Goal: Information Seeking & Learning: Find specific page/section

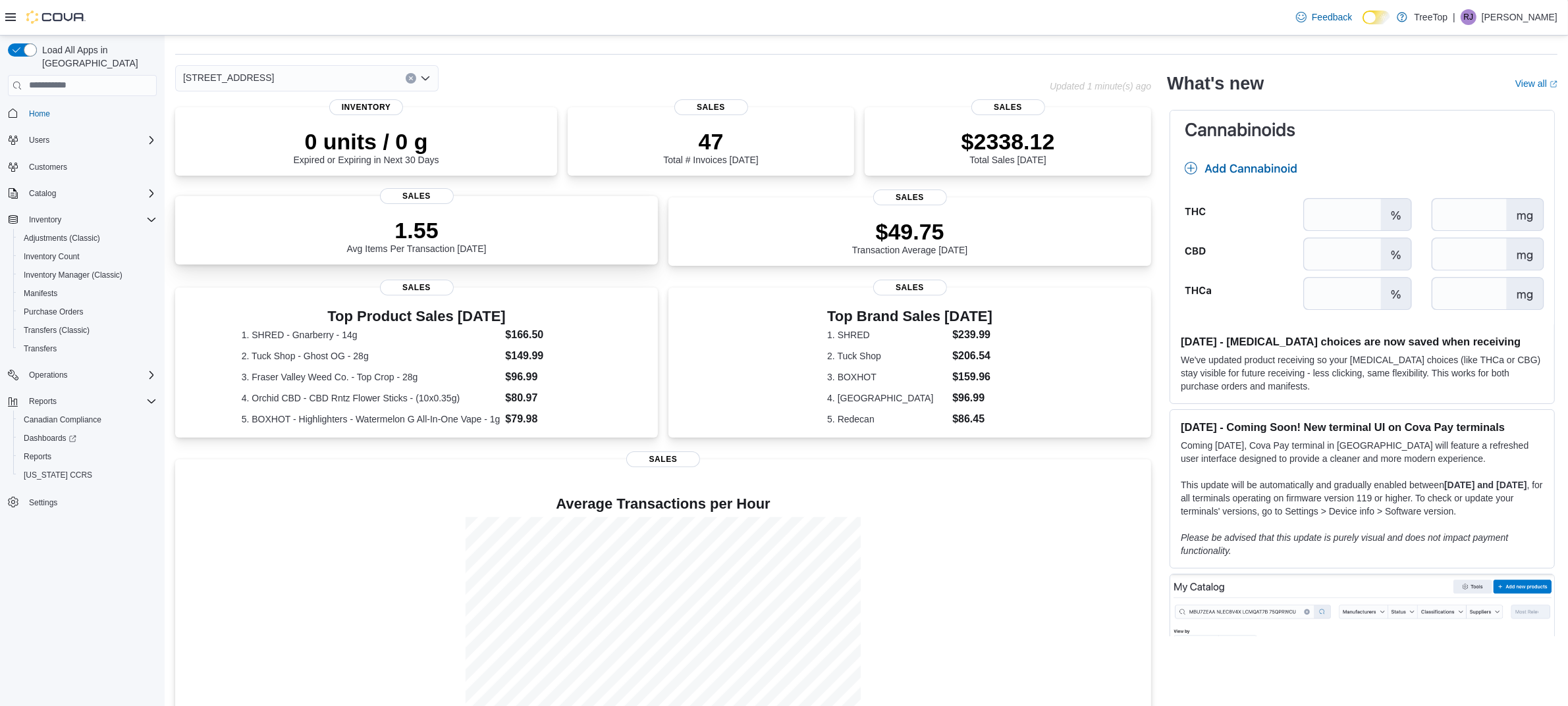
scroll to position [69, 0]
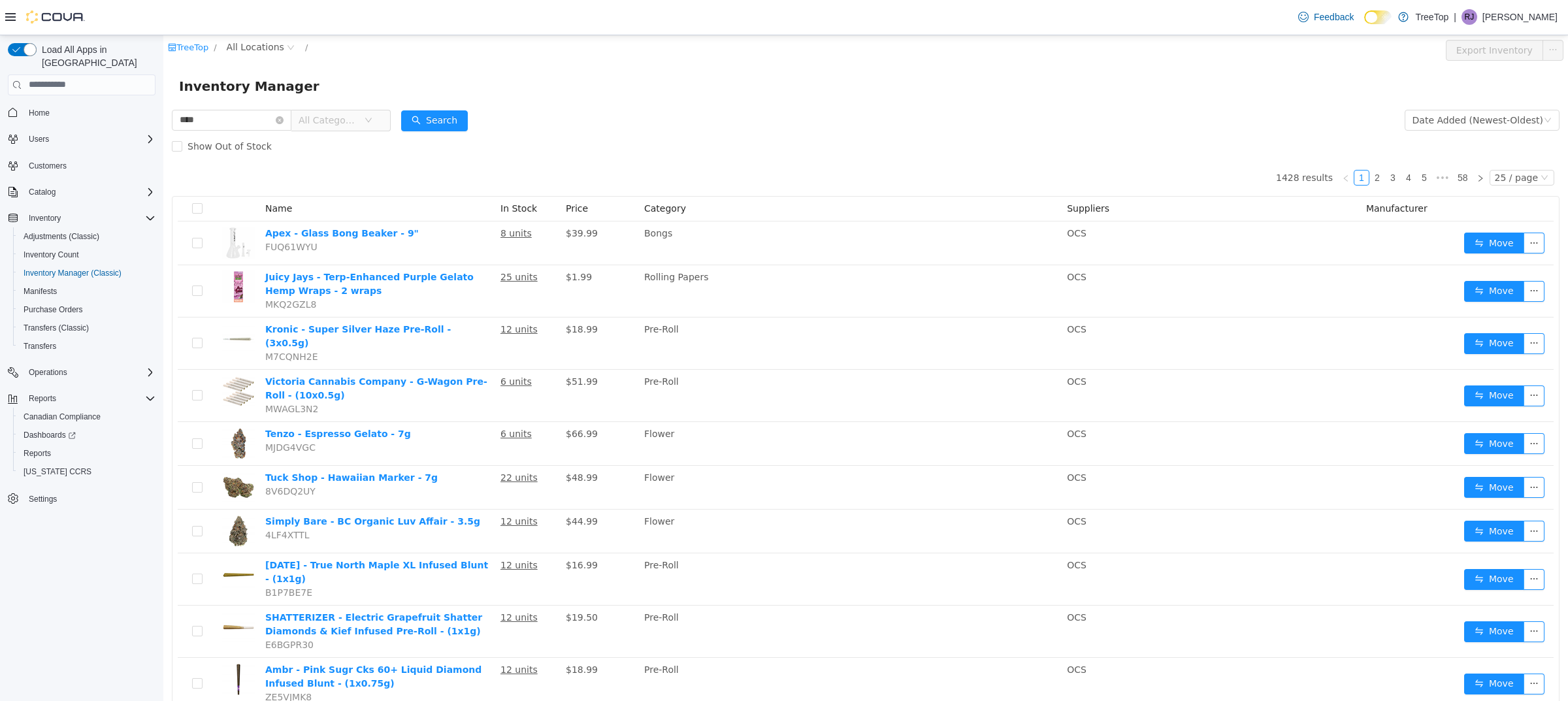
click at [336, 120] on span "All Categories" at bounding box center [328, 119] width 59 height 14
click at [368, 282] on span "Pre-Roll" at bounding box center [354, 283] width 34 height 11
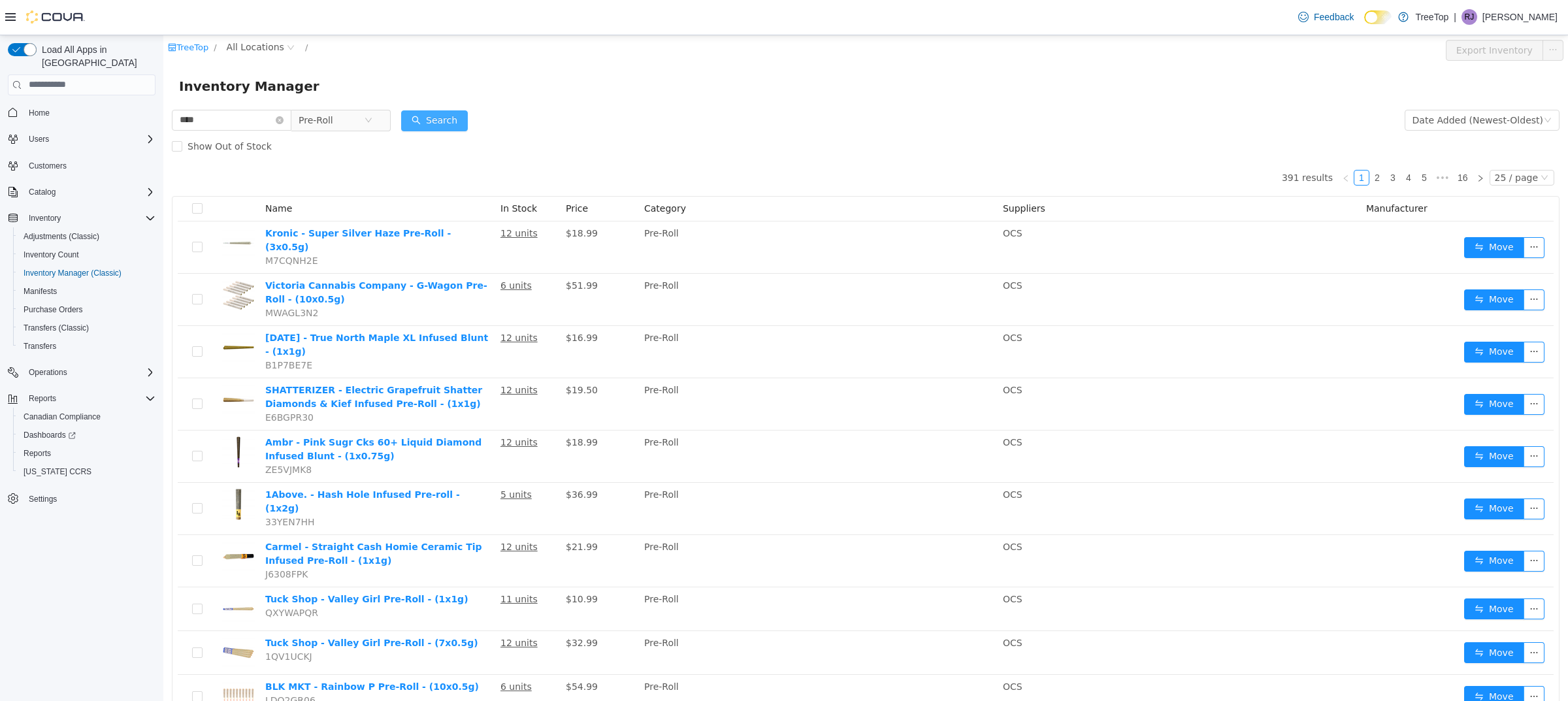
click at [452, 111] on button "Search" at bounding box center [434, 120] width 67 height 21
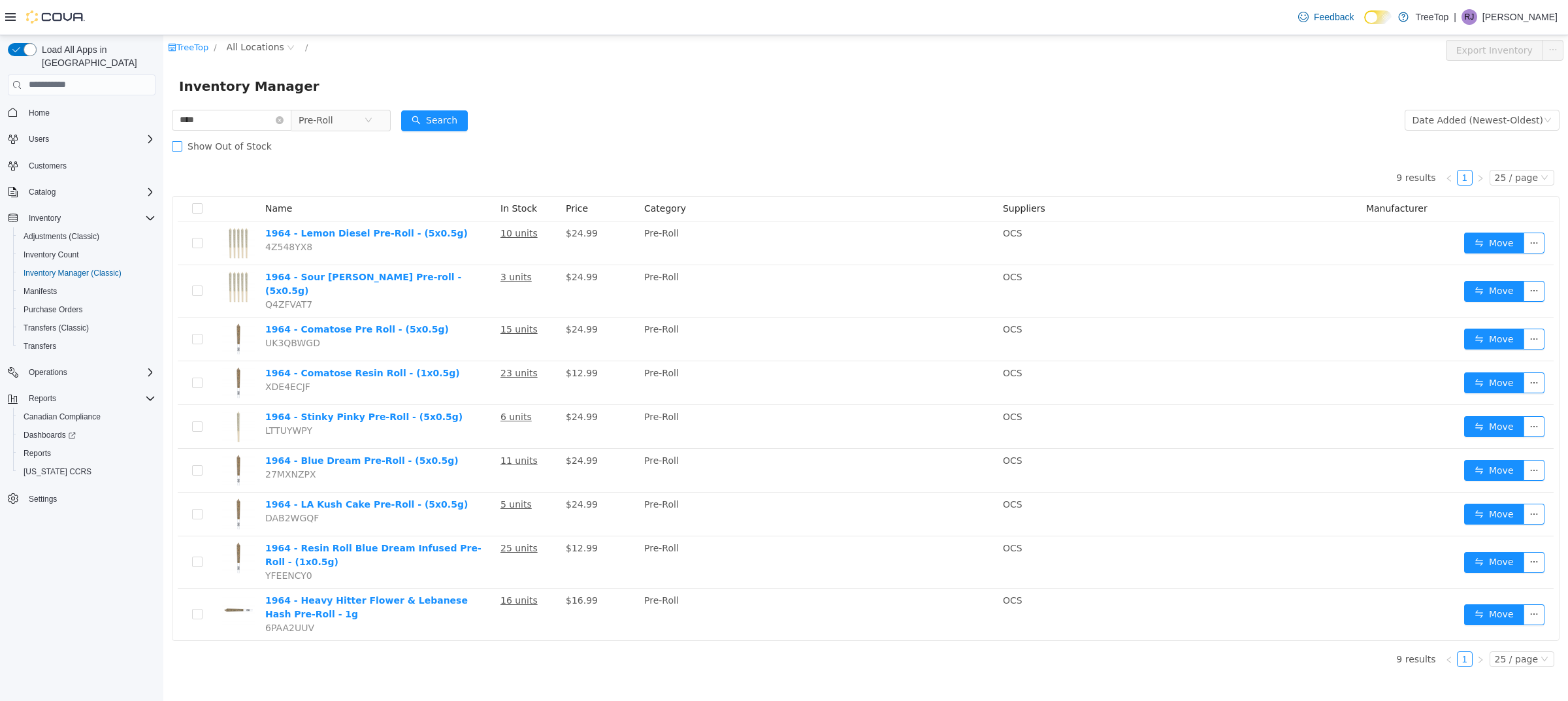
click at [220, 144] on span "Show Out of Stock" at bounding box center [229, 146] width 95 height 11
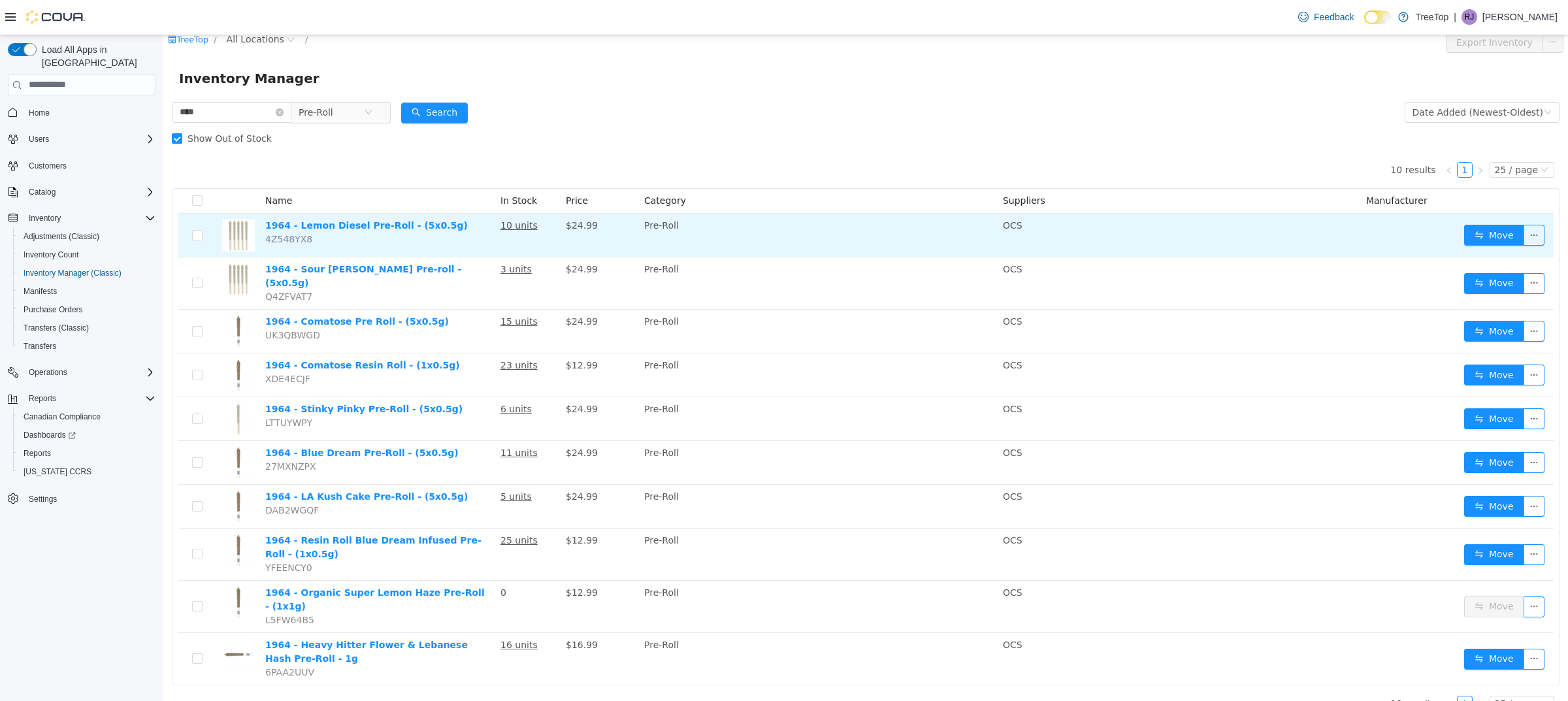
scroll to position [14, 0]
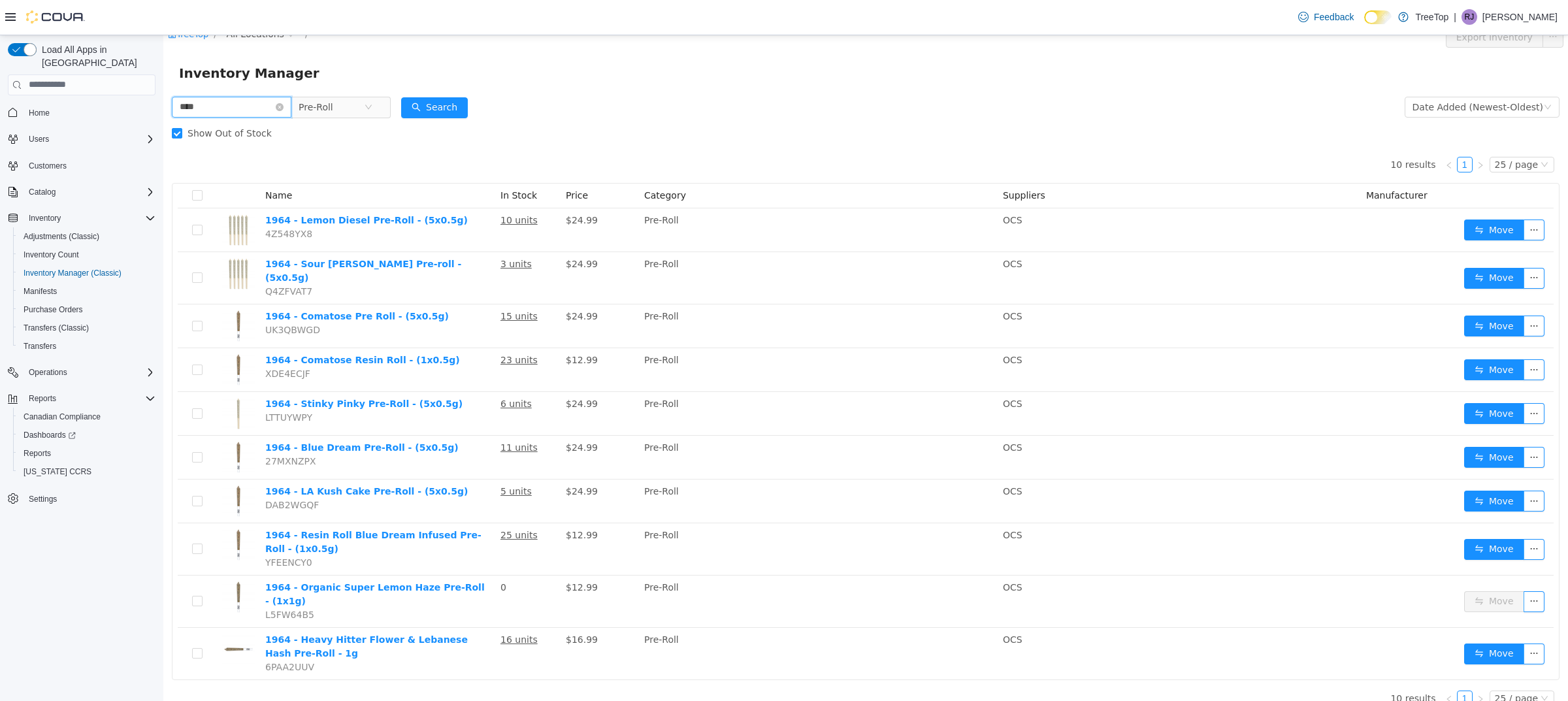
drag, startPoint x: 154, startPoint y: 97, endPoint x: 139, endPoint y: 96, distance: 15.0
click at [163, 96] on html "TreeTop / All Locations / Export Inventory Inventory Manager **** Pre-Roll Date…" at bounding box center [865, 354] width 1405 height 666
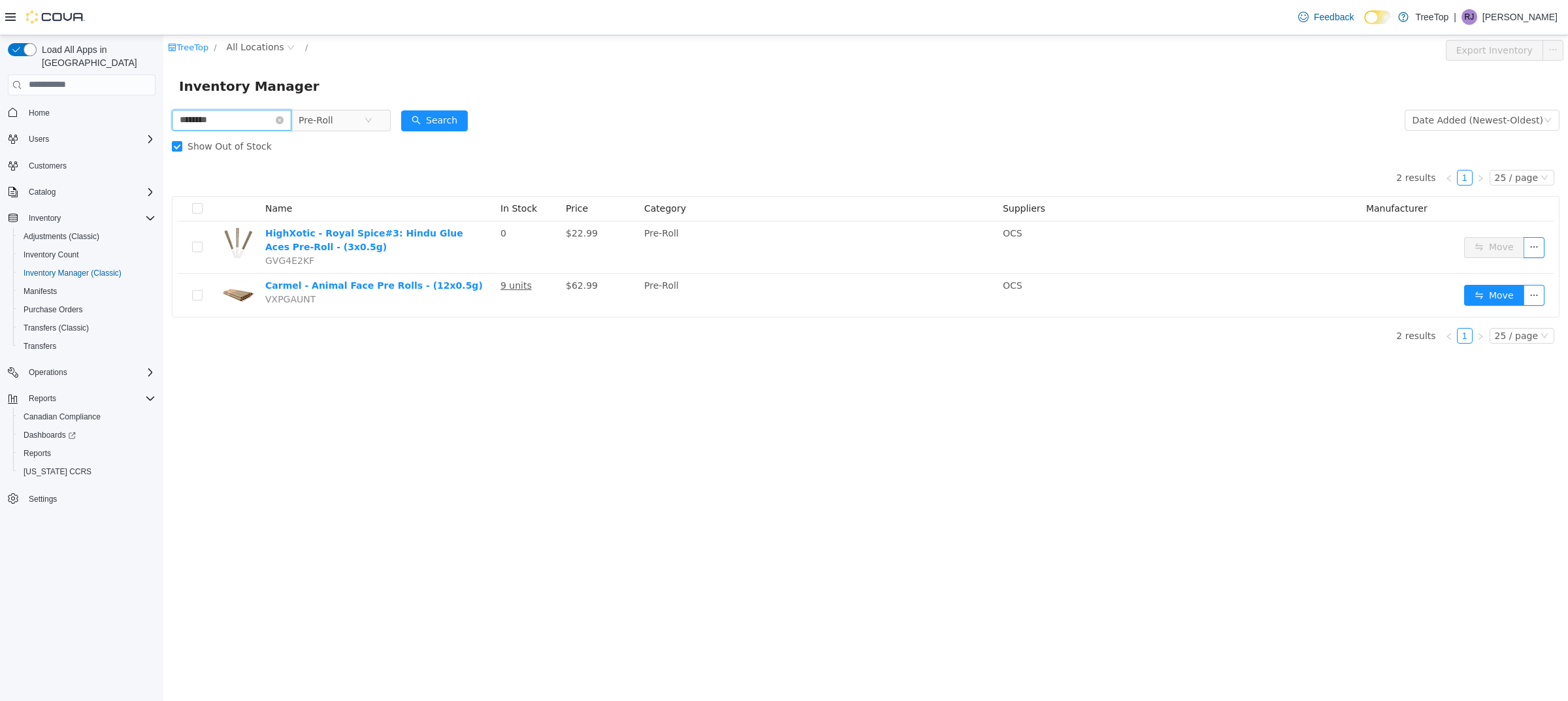
drag, startPoint x: 187, startPoint y: 123, endPoint x: 201, endPoint y: 118, distance: 14.9
click at [187, 123] on input "********" at bounding box center [232, 119] width 120 height 21
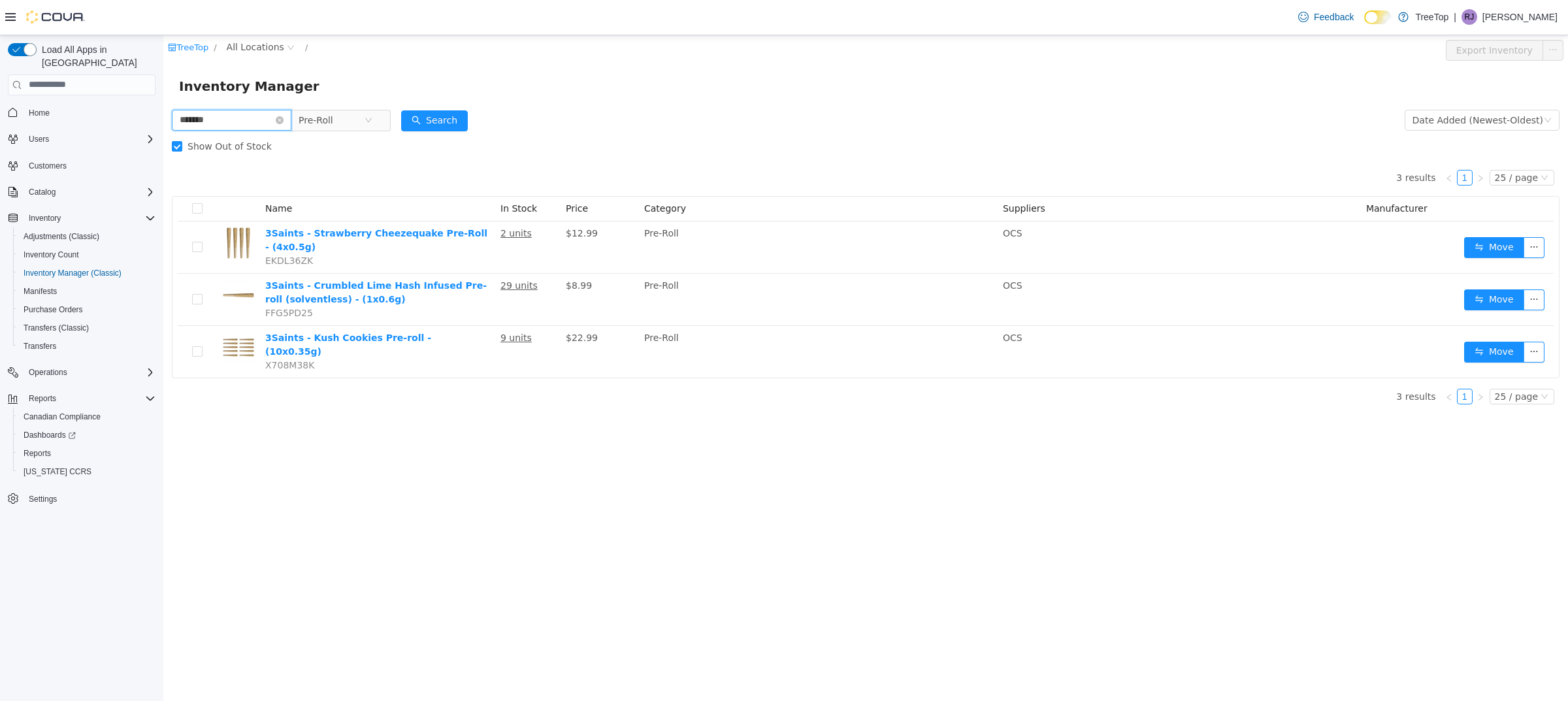
drag, startPoint x: 226, startPoint y: 111, endPoint x: 109, endPoint y: 110, distance: 117.0
click at [163, 110] on html "TreeTop / All Locations / Export Inventory Inventory Manager ******* Pre-Roll D…" at bounding box center [865, 367] width 1405 height 666
type input "*********"
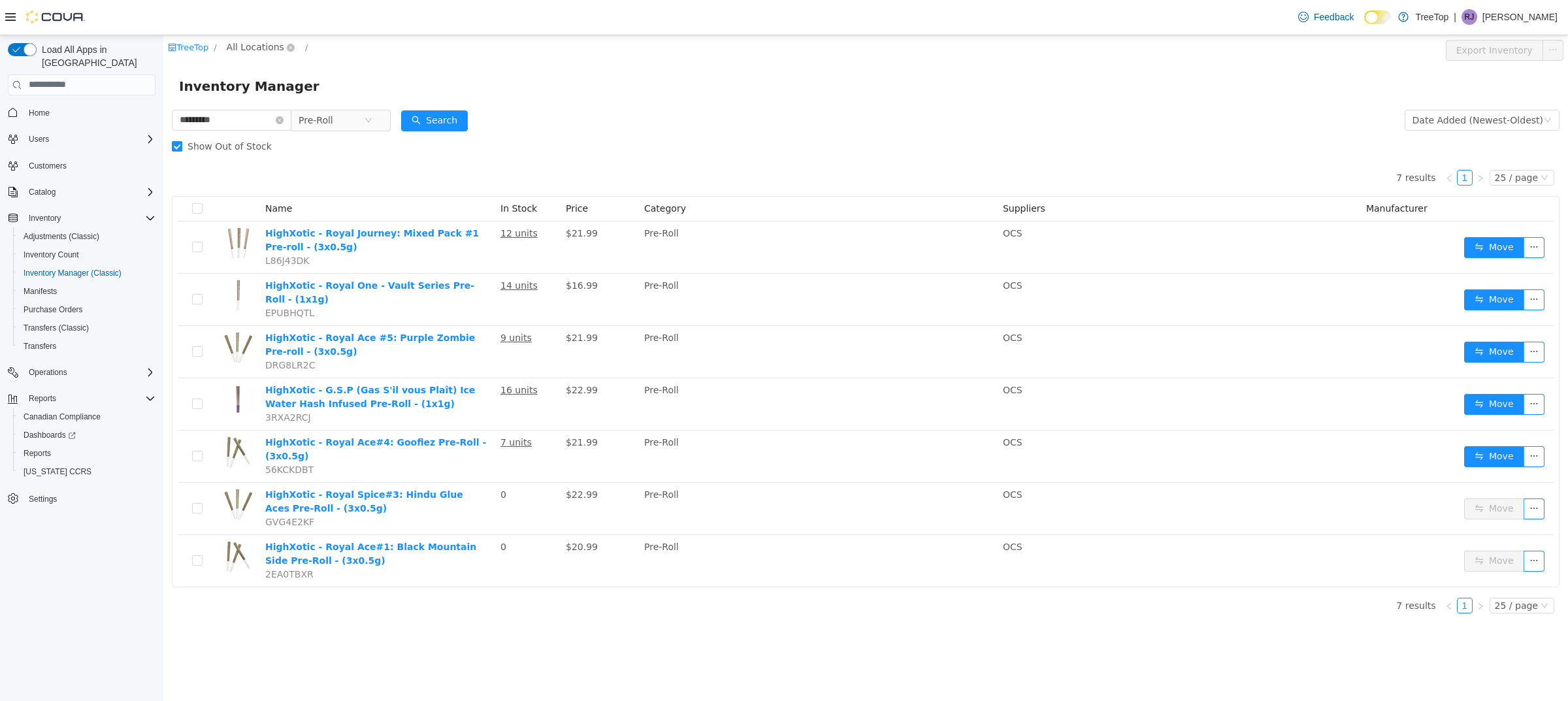
drag, startPoint x: 245, startPoint y: 40, endPoint x: 251, endPoint y: 51, distance: 12.5
click at [245, 40] on span "All Locations" at bounding box center [256, 47] width 58 height 14
click at [289, 108] on span "[STREET_ADDRESS]" at bounding box center [338, 117] width 173 height 18
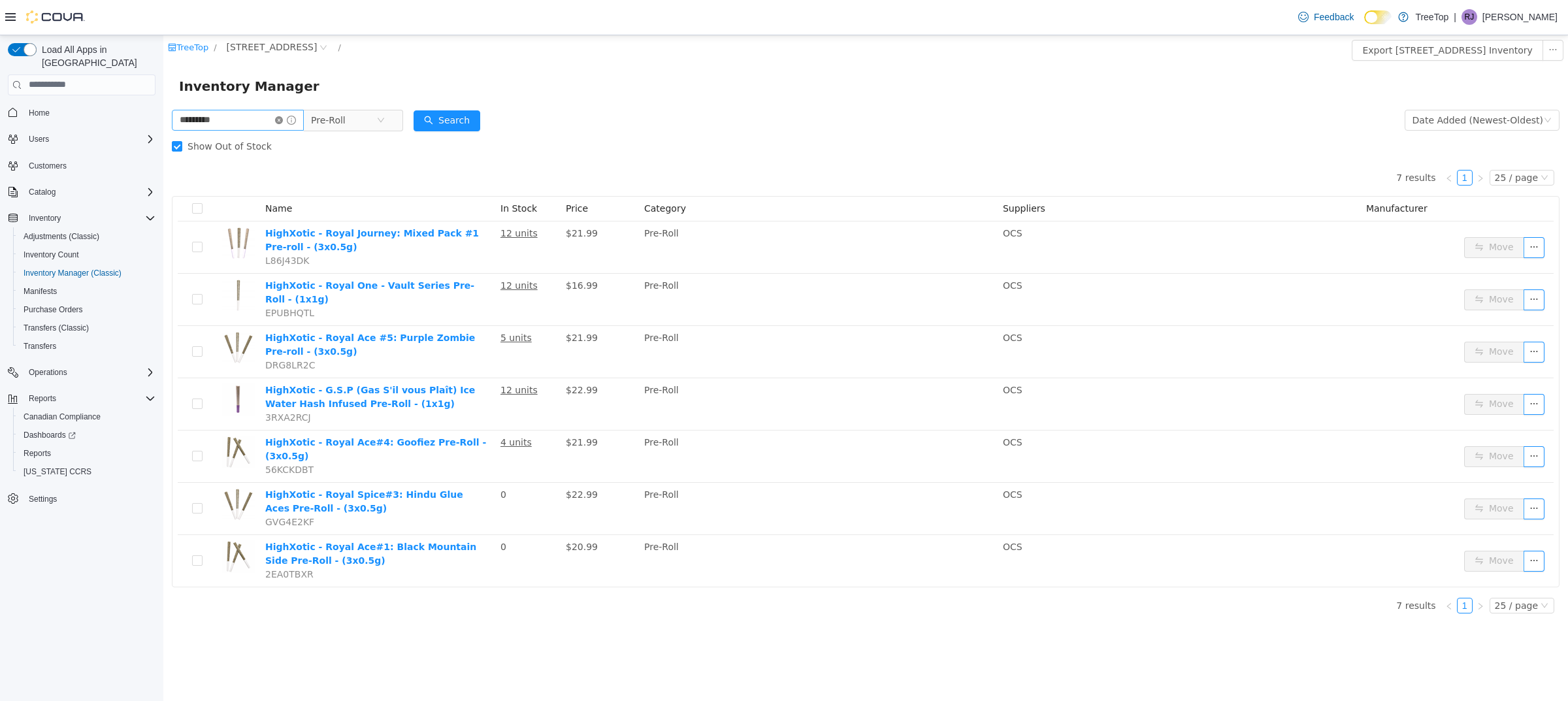
click at [283, 121] on icon "icon: close-circle" at bounding box center [278, 119] width 8 height 8
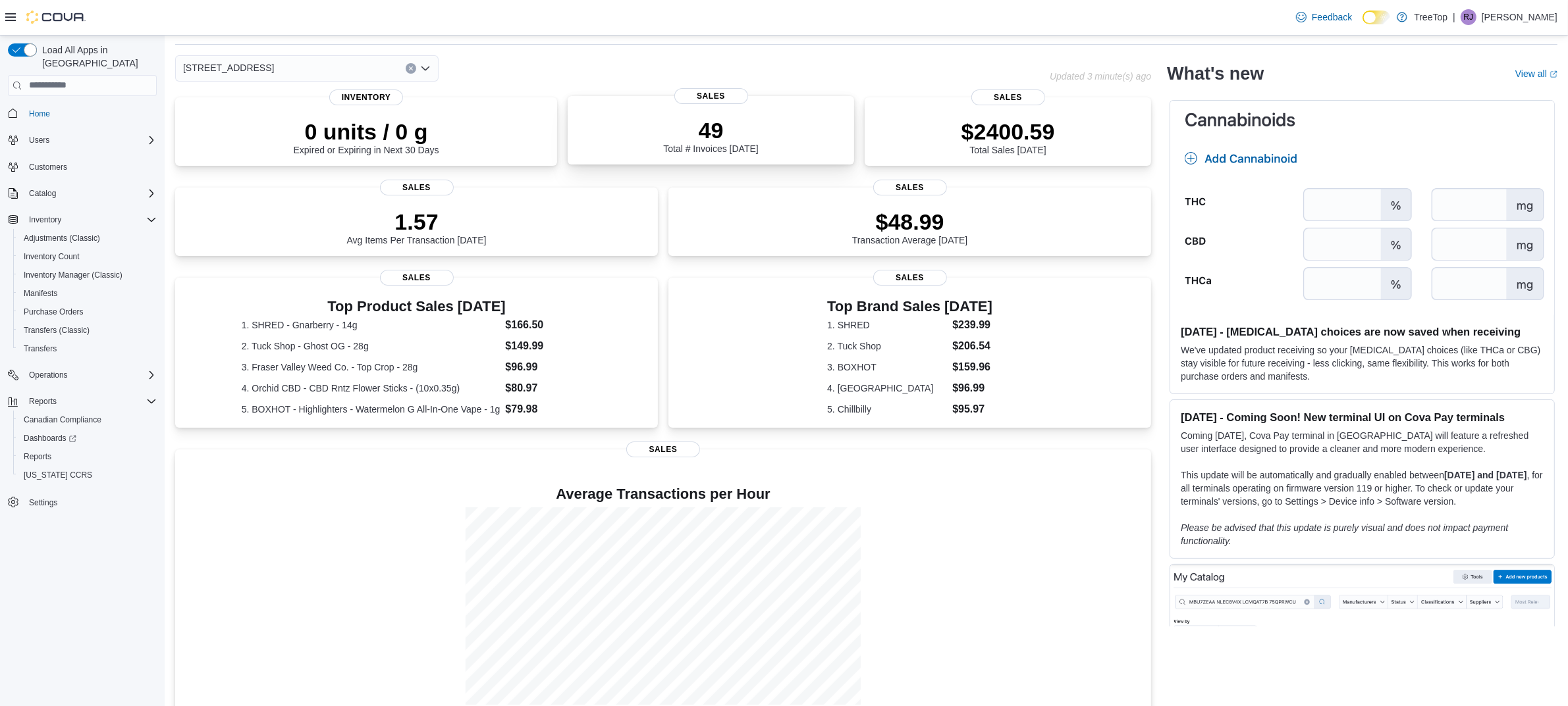
scroll to position [69, 0]
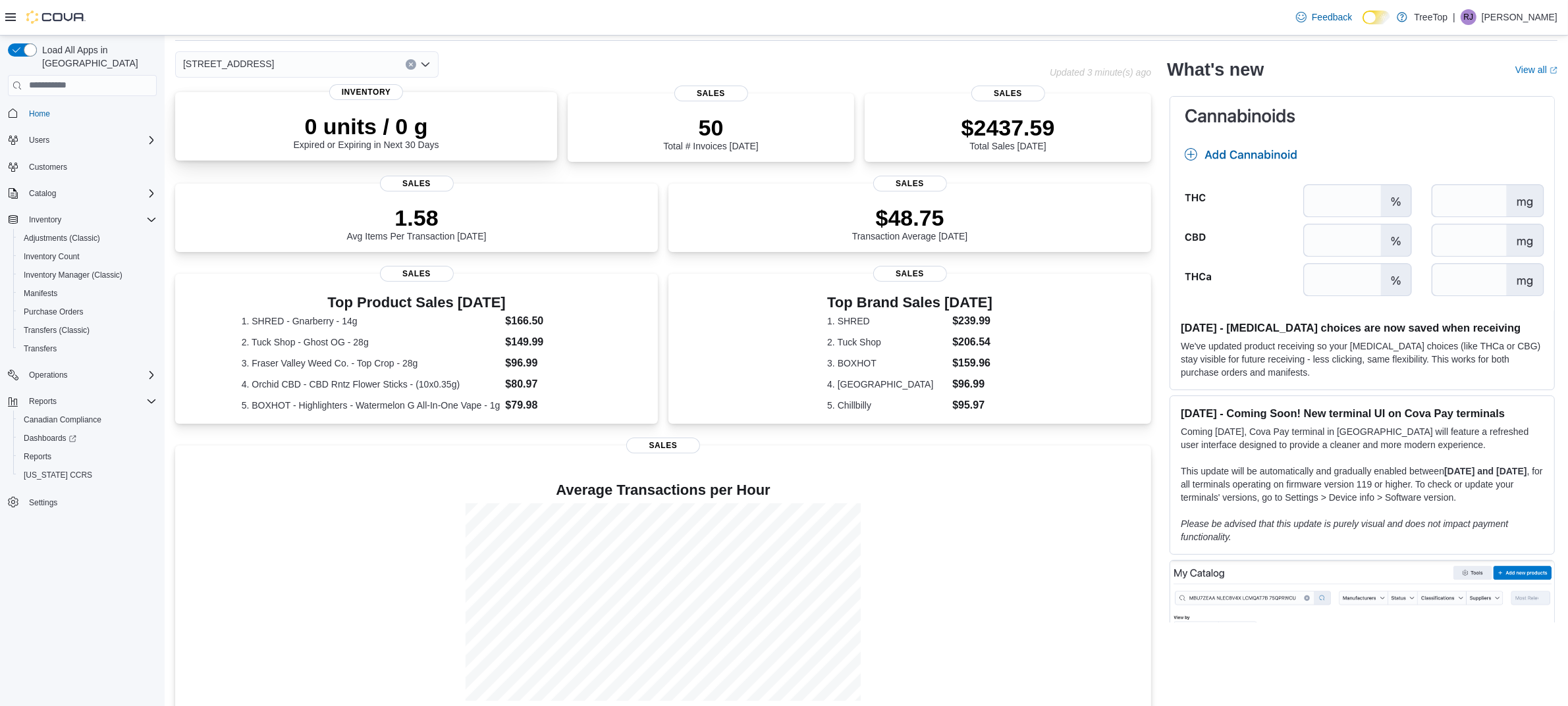
scroll to position [69, 0]
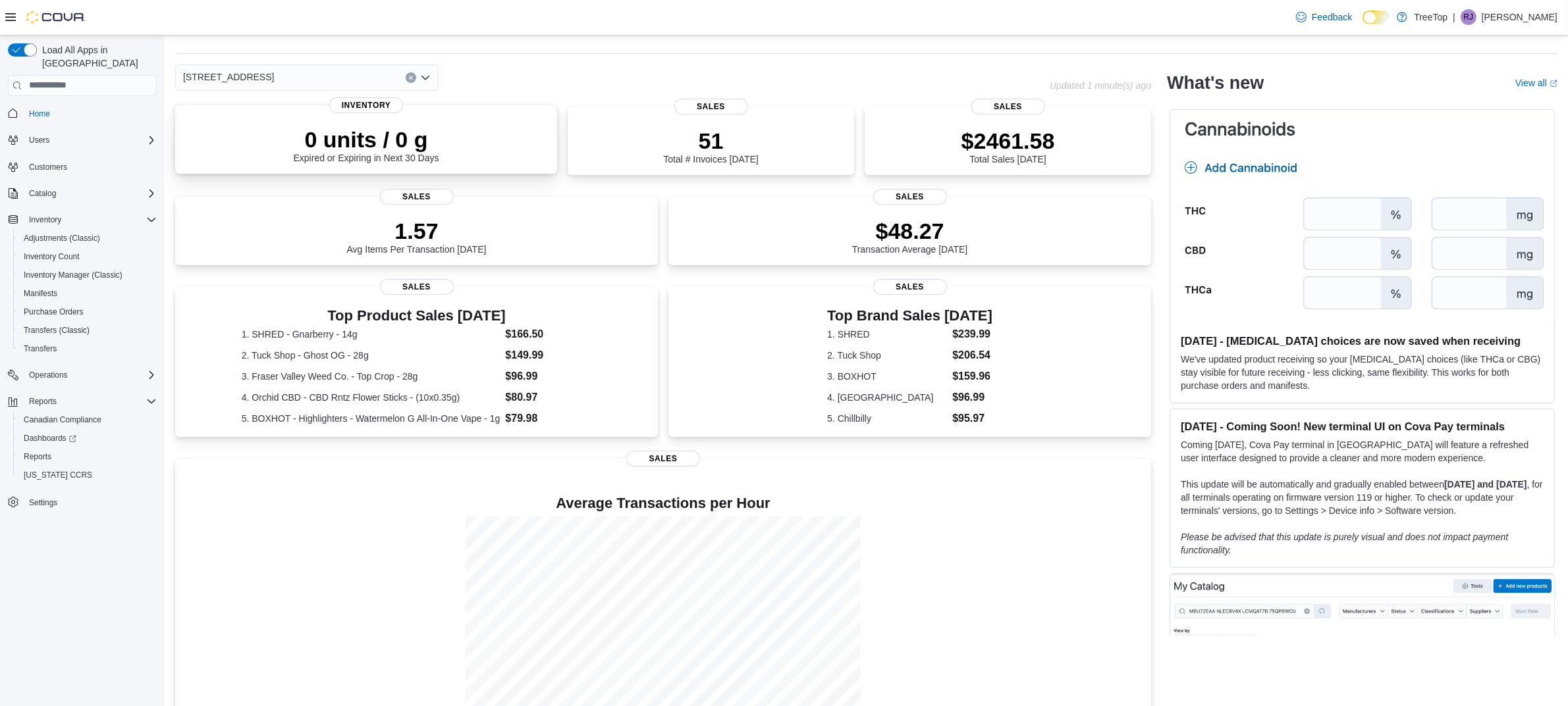
scroll to position [69, 0]
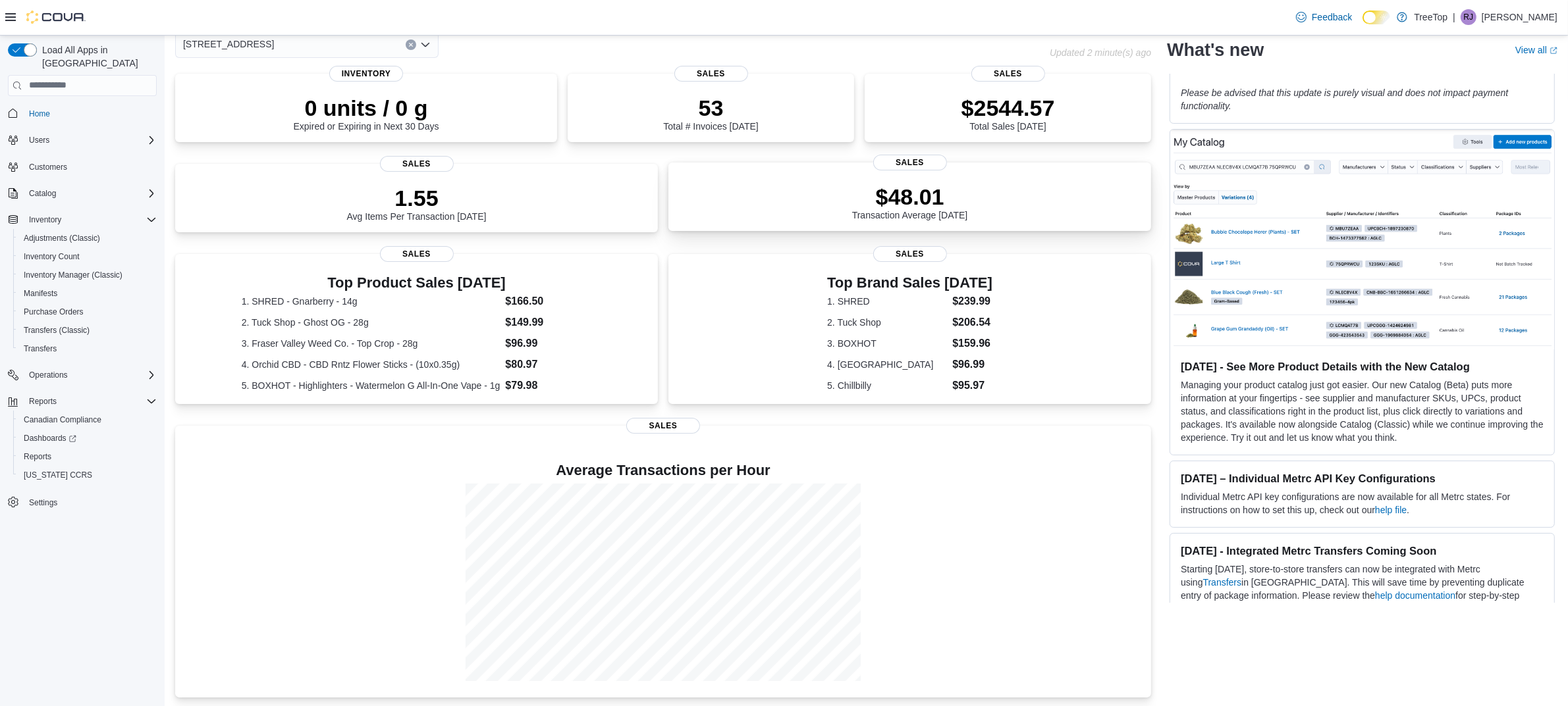
scroll to position [69, 0]
